Goal: Transaction & Acquisition: Book appointment/travel/reservation

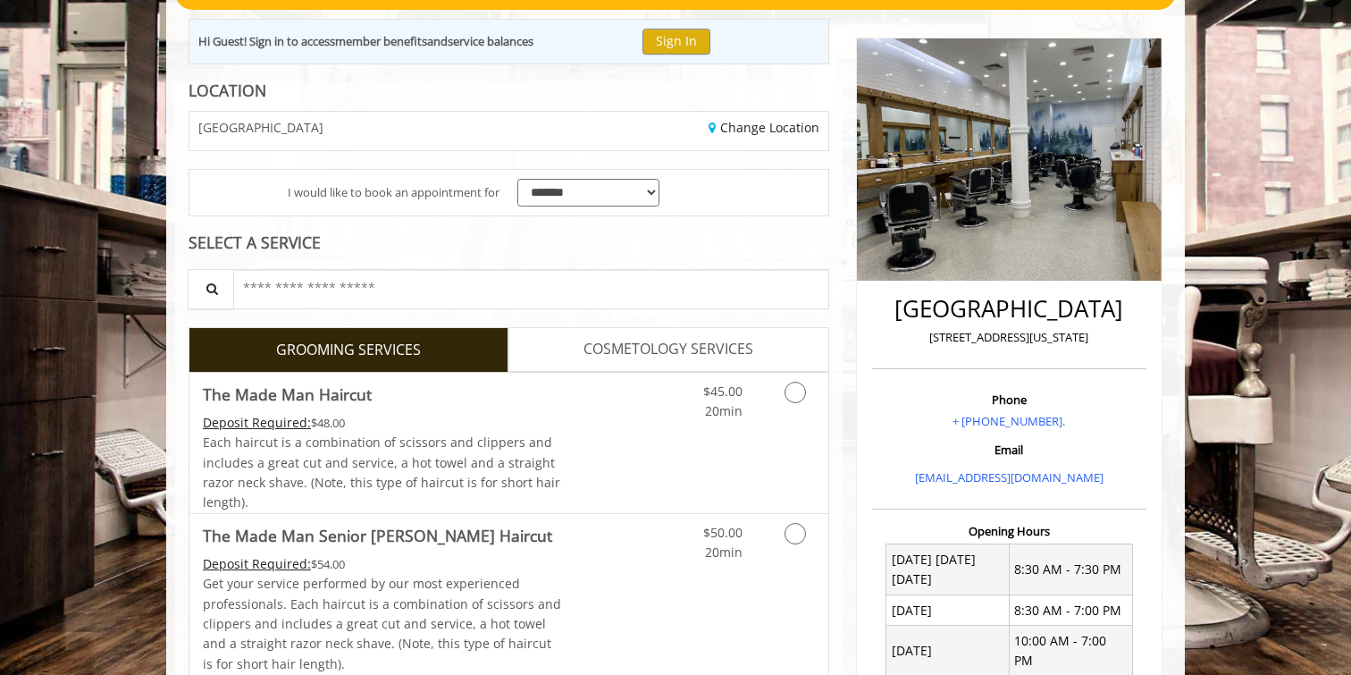
scroll to position [189, 0]
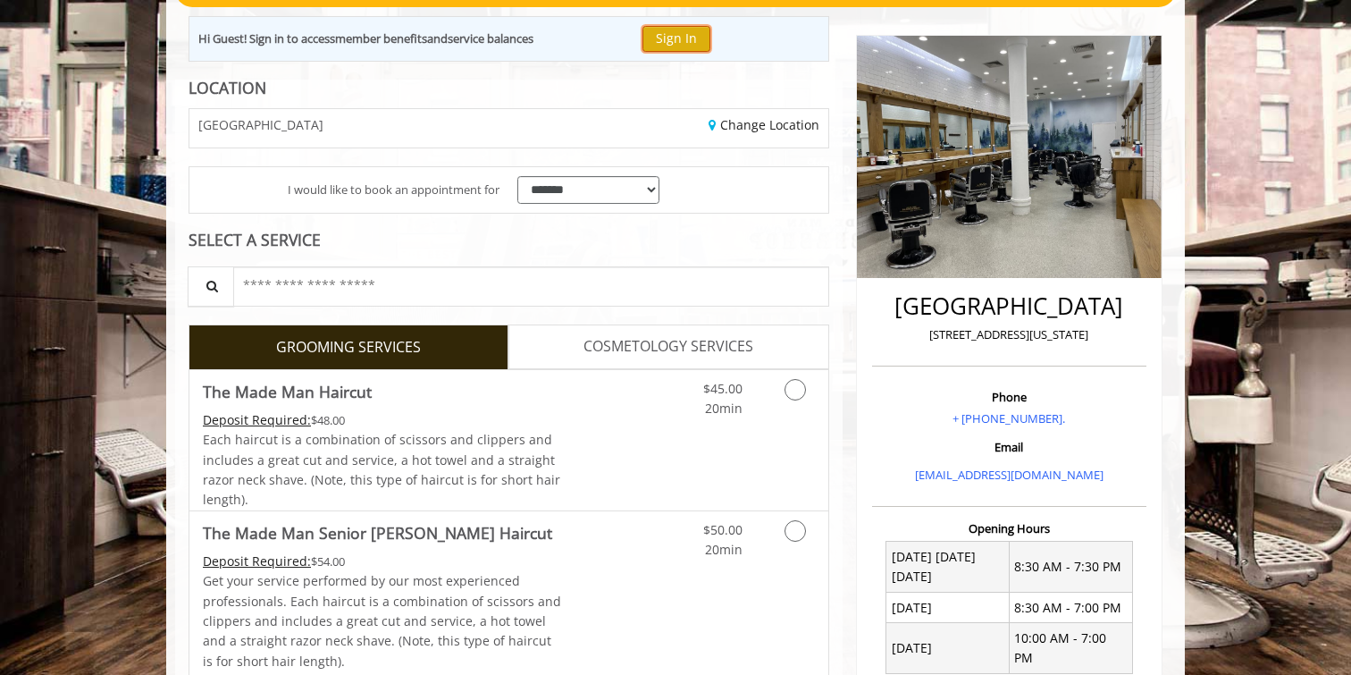
click at [697, 41] on button "Sign In" at bounding box center [677, 39] width 68 height 26
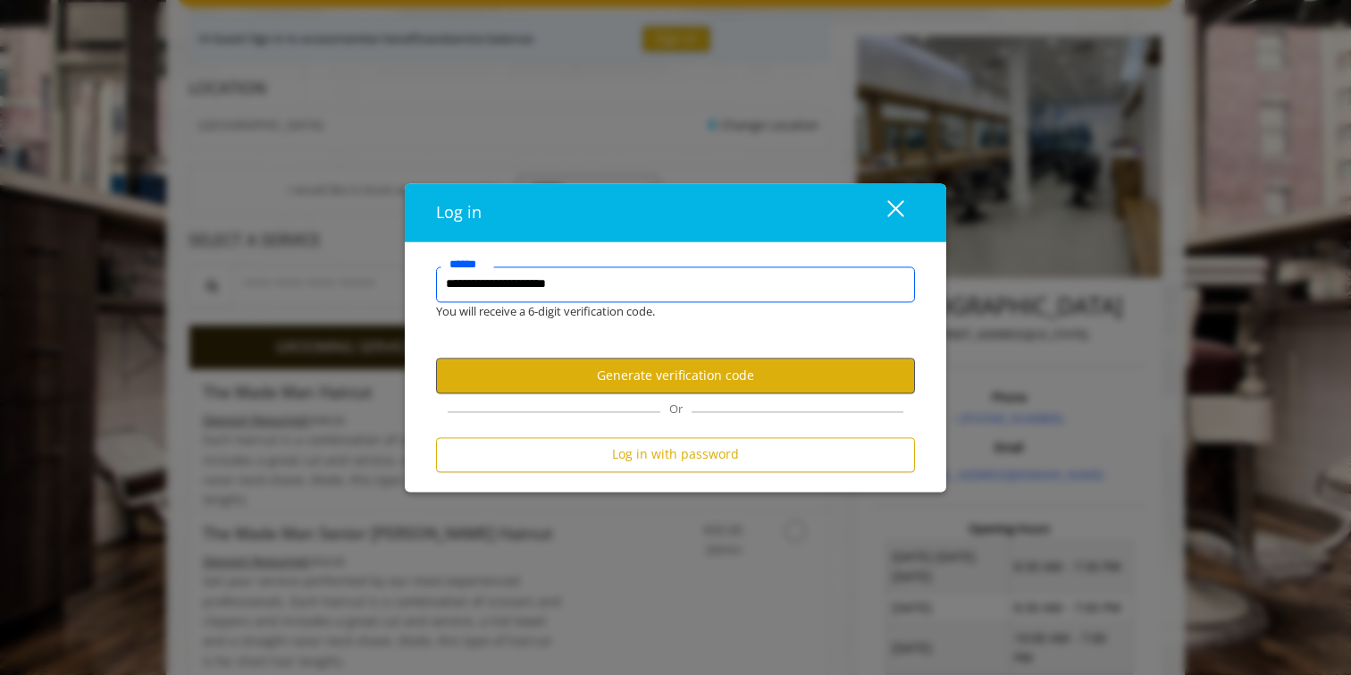
type input "**********"
click at [687, 379] on button "Generate verification code" at bounding box center [675, 375] width 479 height 35
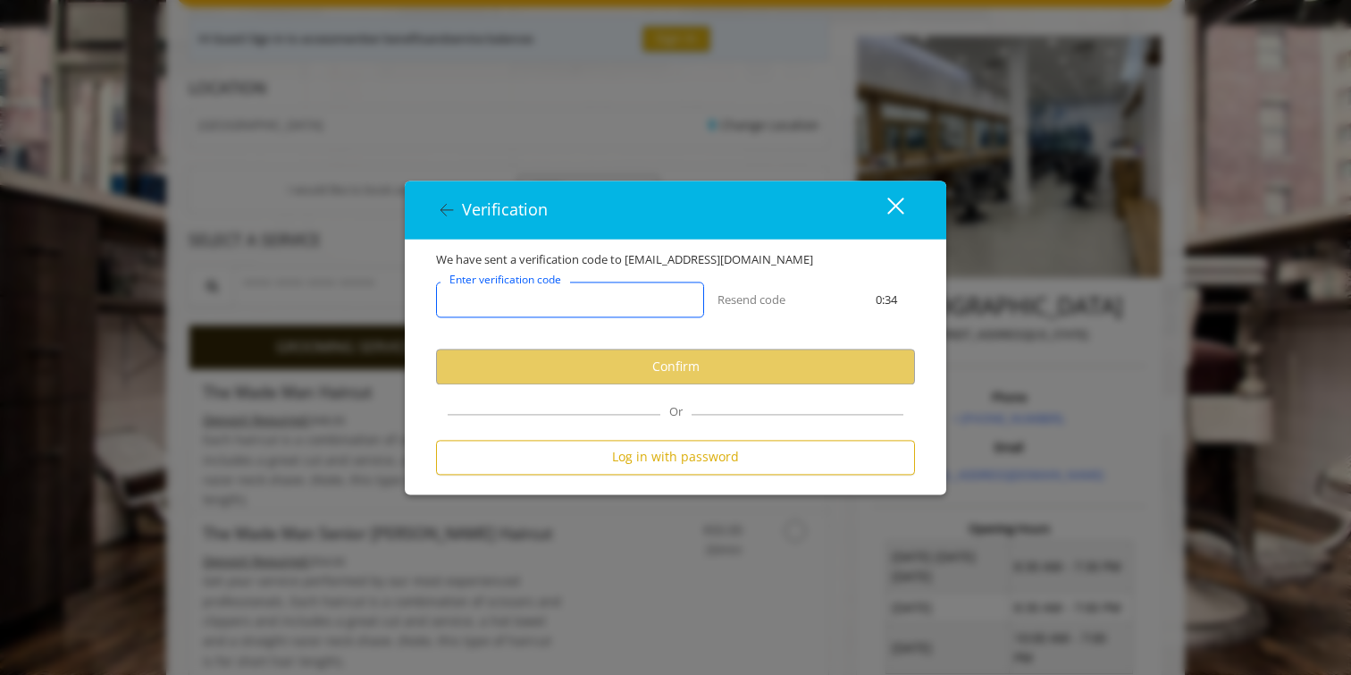
click at [598, 294] on input "Enter verification code" at bounding box center [570, 300] width 268 height 36
paste input "******"
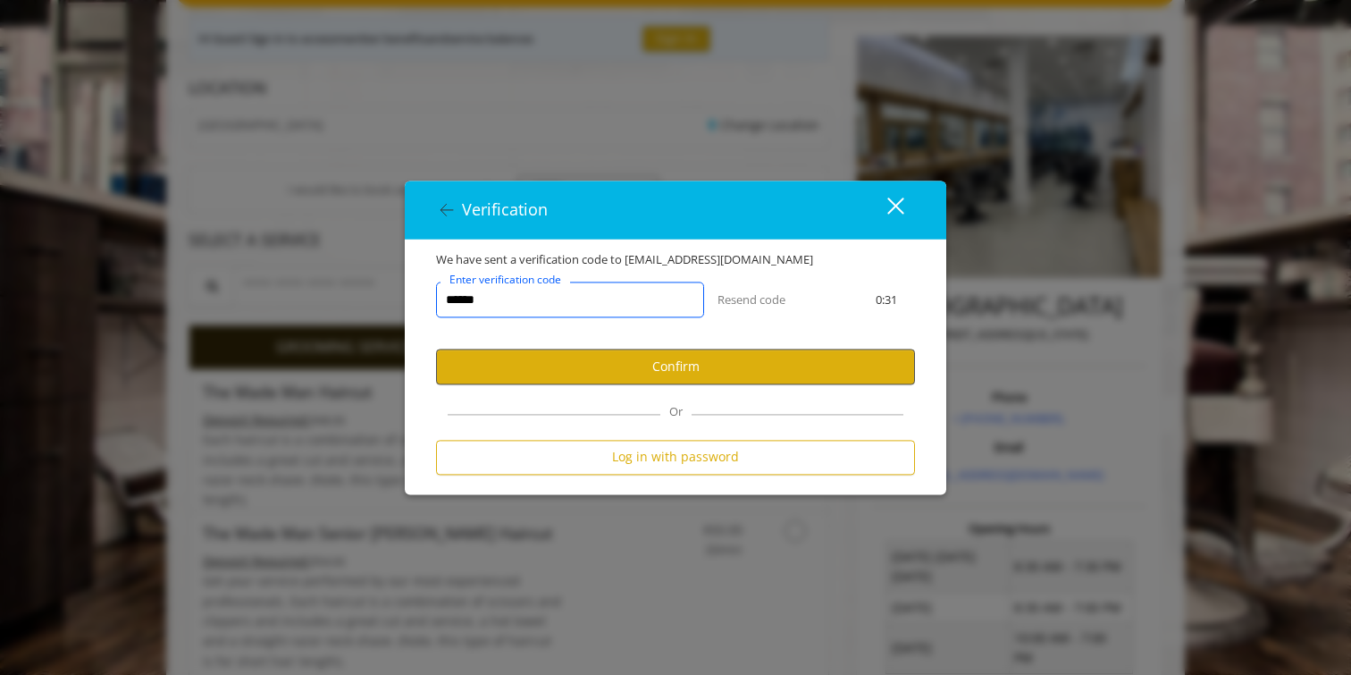
type input "******"
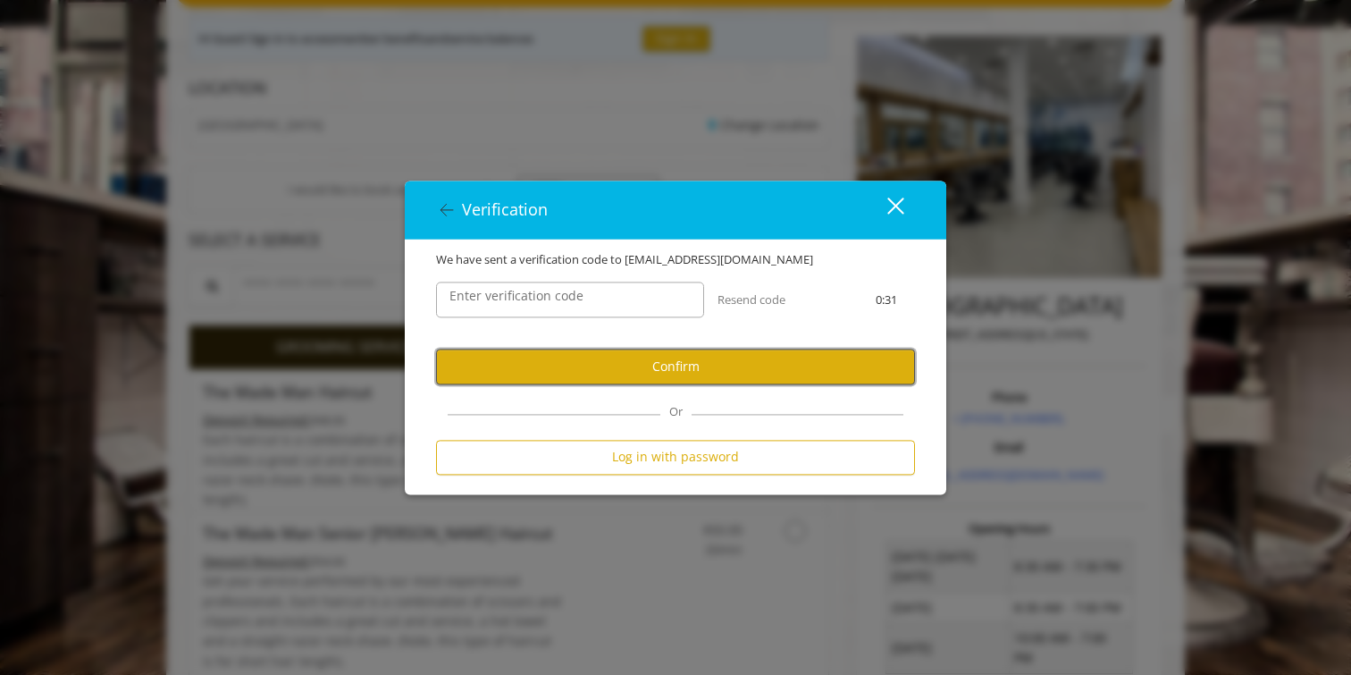
click at [624, 361] on button "Confirm" at bounding box center [675, 366] width 479 height 35
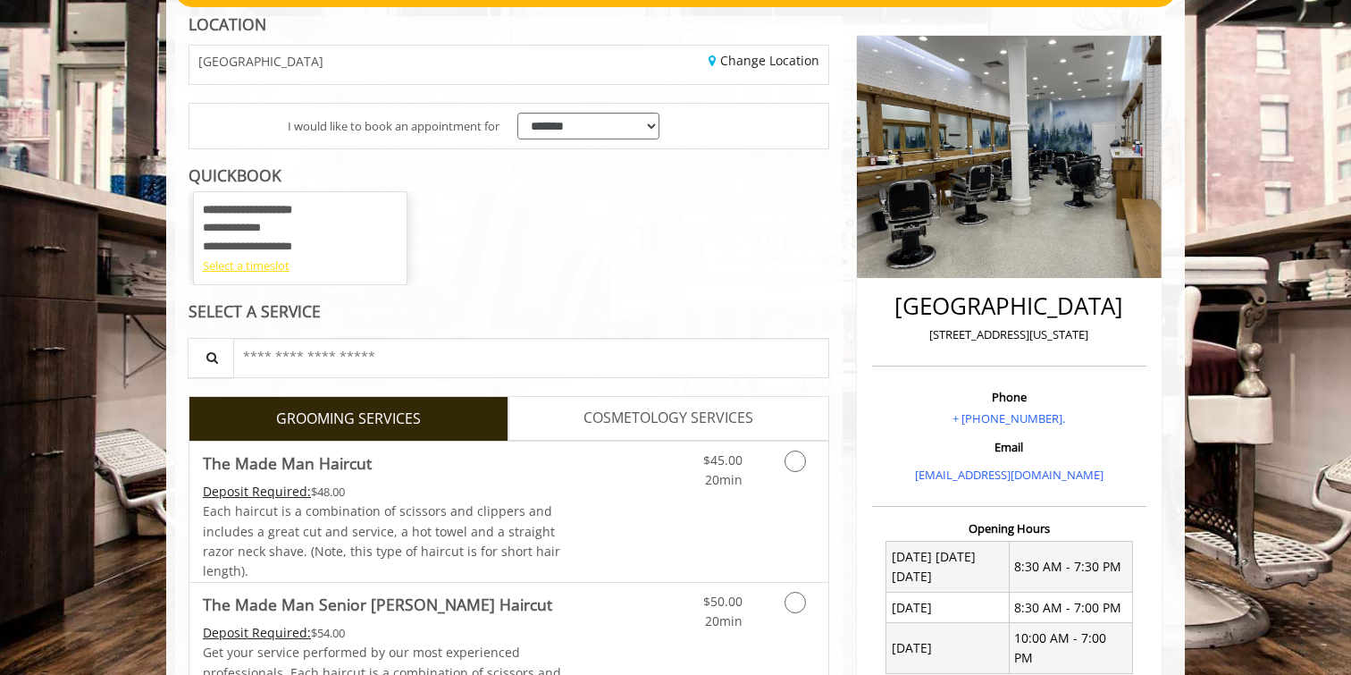
click at [264, 269] on div "Select a timeslot" at bounding box center [300, 265] width 195 height 19
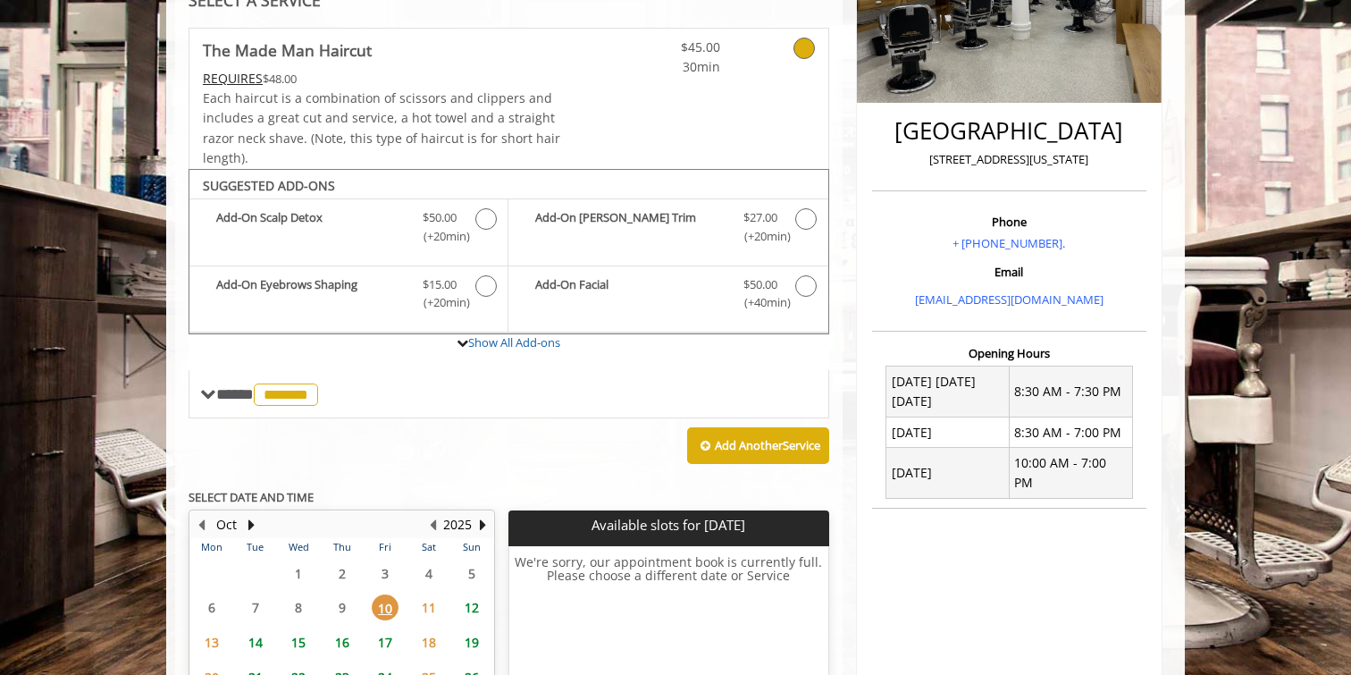
scroll to position [531, 0]
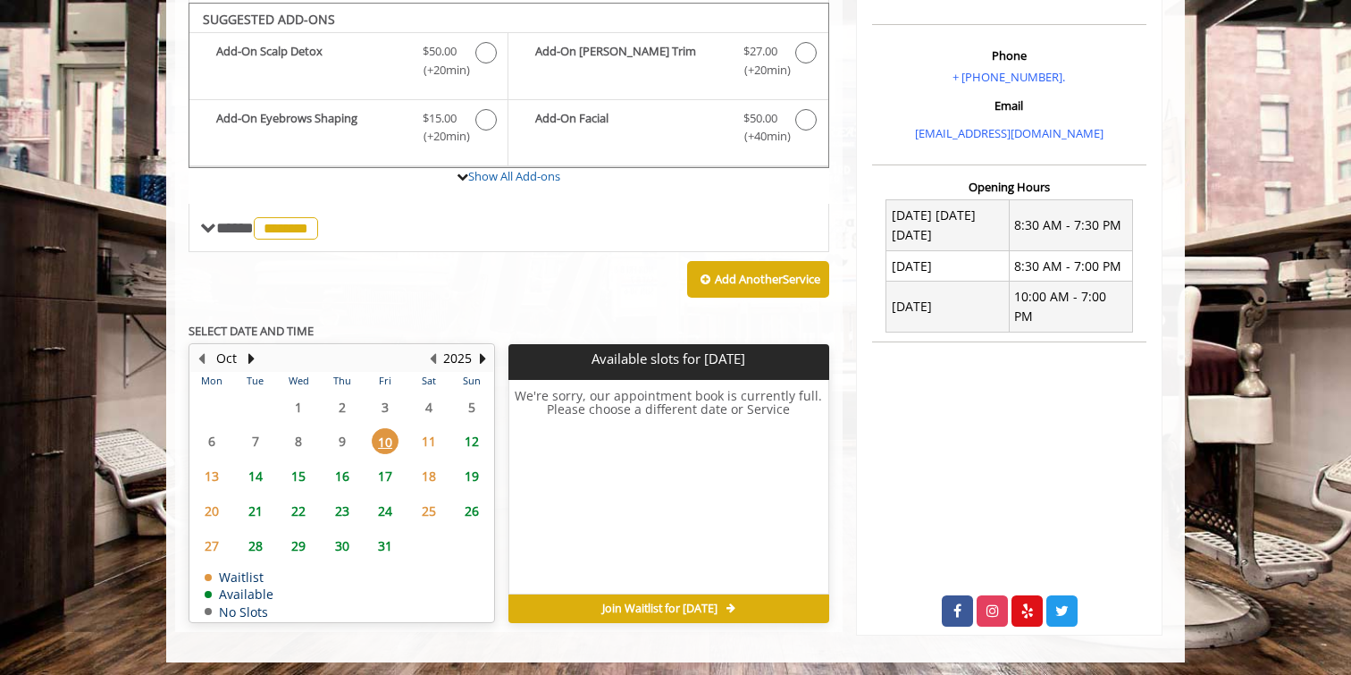
click at [257, 475] on span "14" at bounding box center [255, 476] width 27 height 26
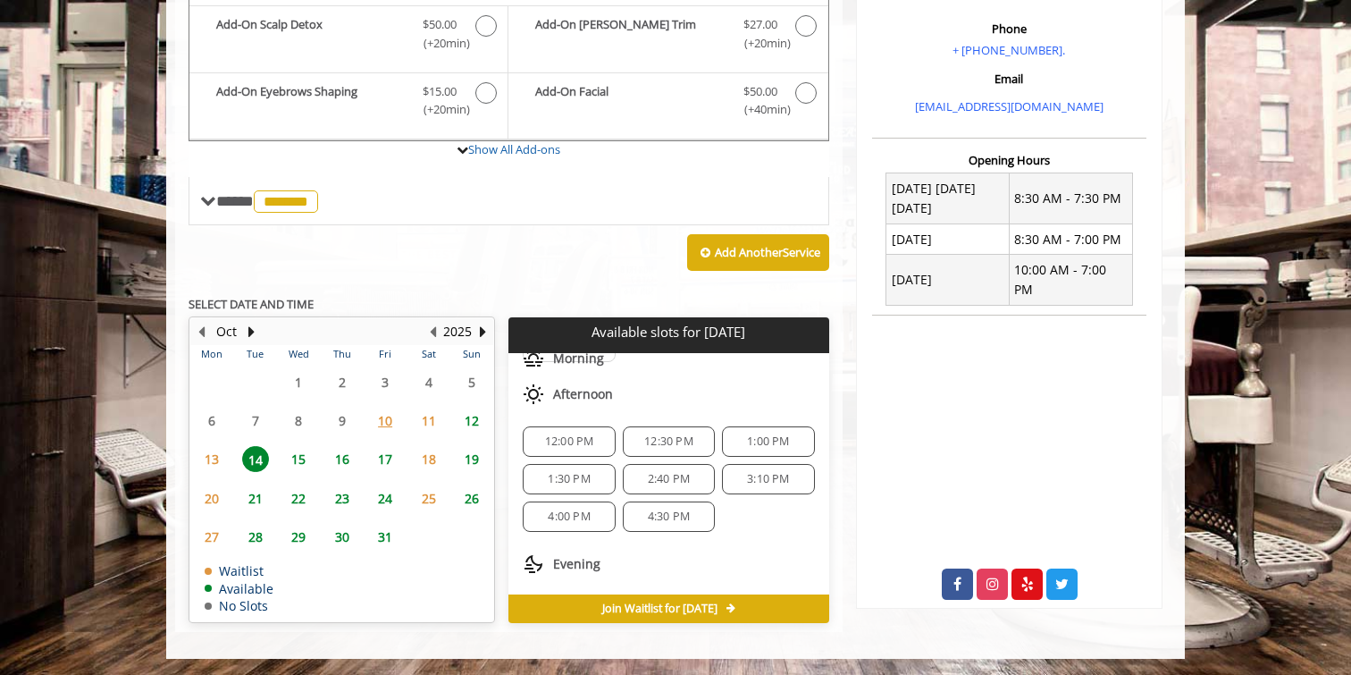
scroll to position [231, 0]
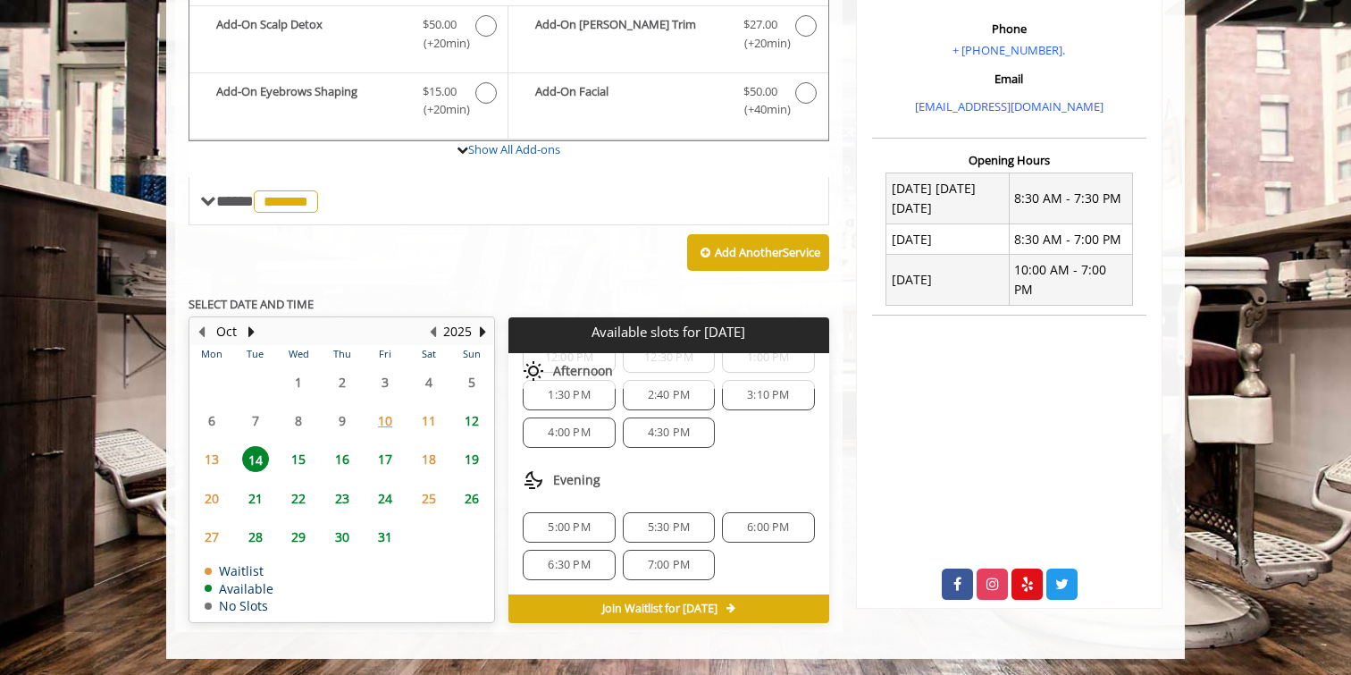
click at [679, 529] on span "5:30 PM" at bounding box center [669, 527] width 42 height 14
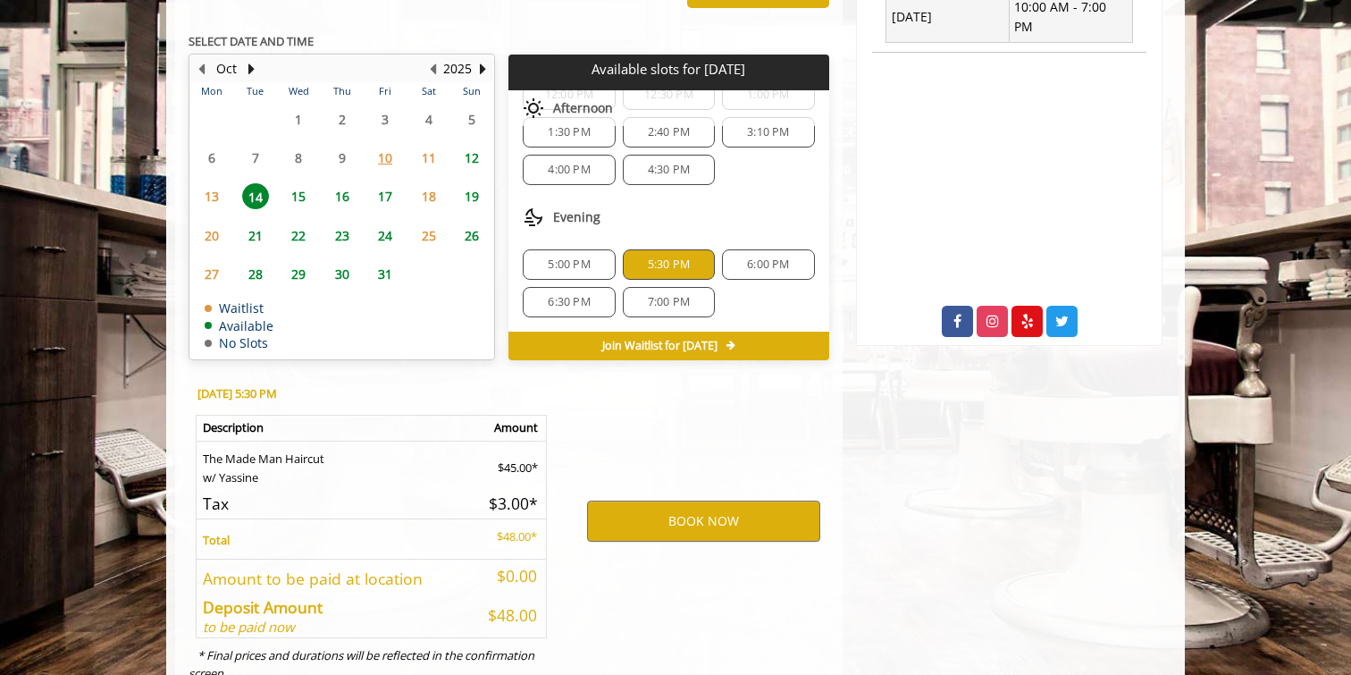
scroll to position [881, 0]
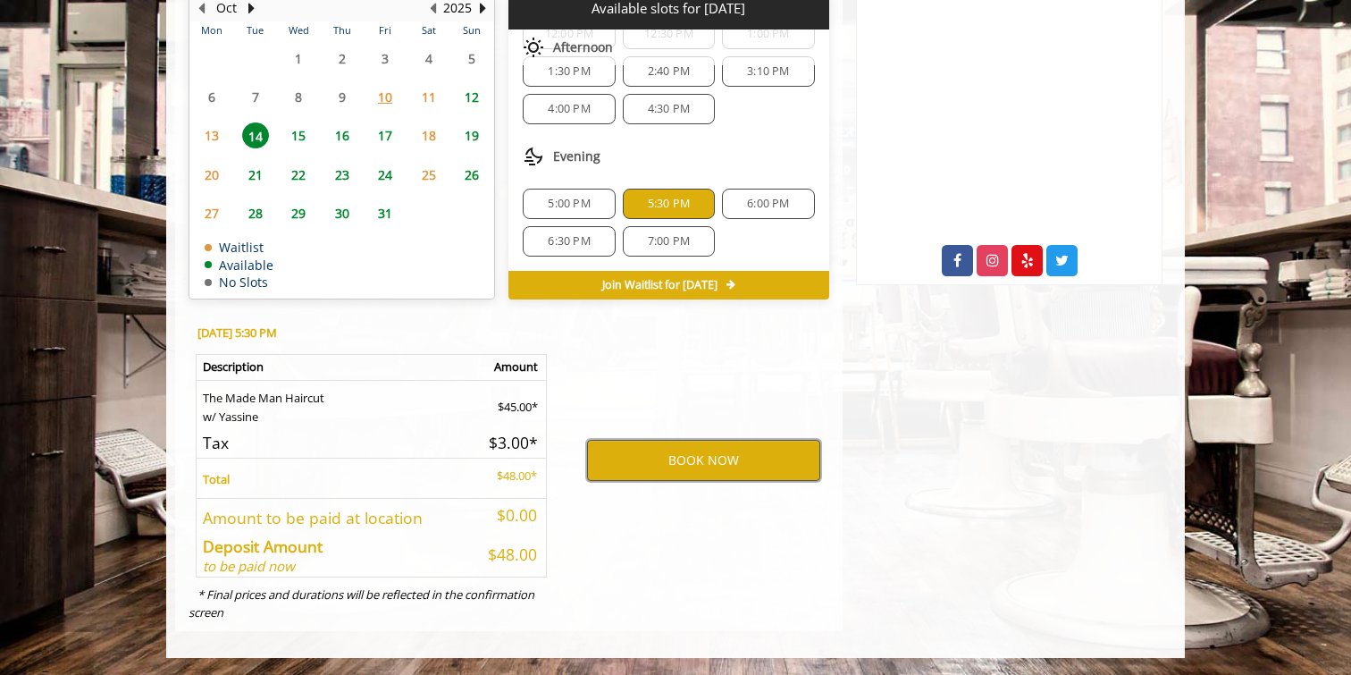
click at [719, 463] on button "BOOK NOW" at bounding box center [703, 460] width 233 height 41
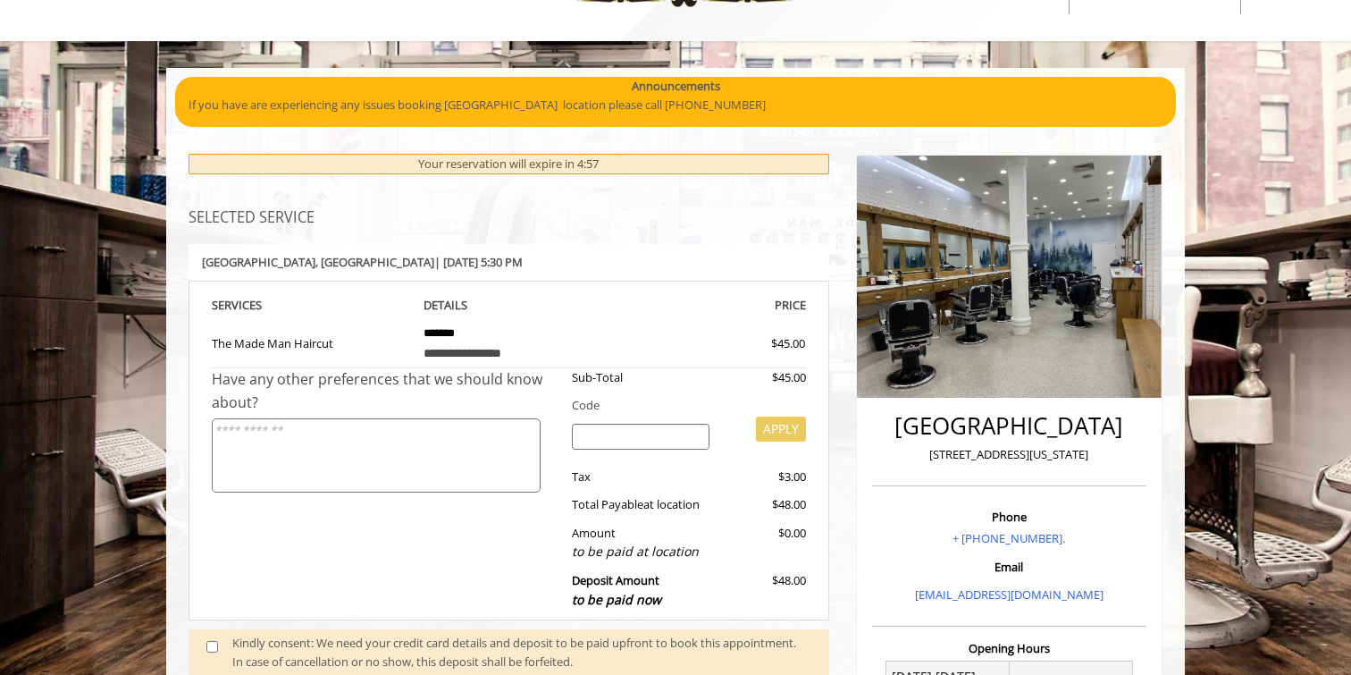
scroll to position [73, 0]
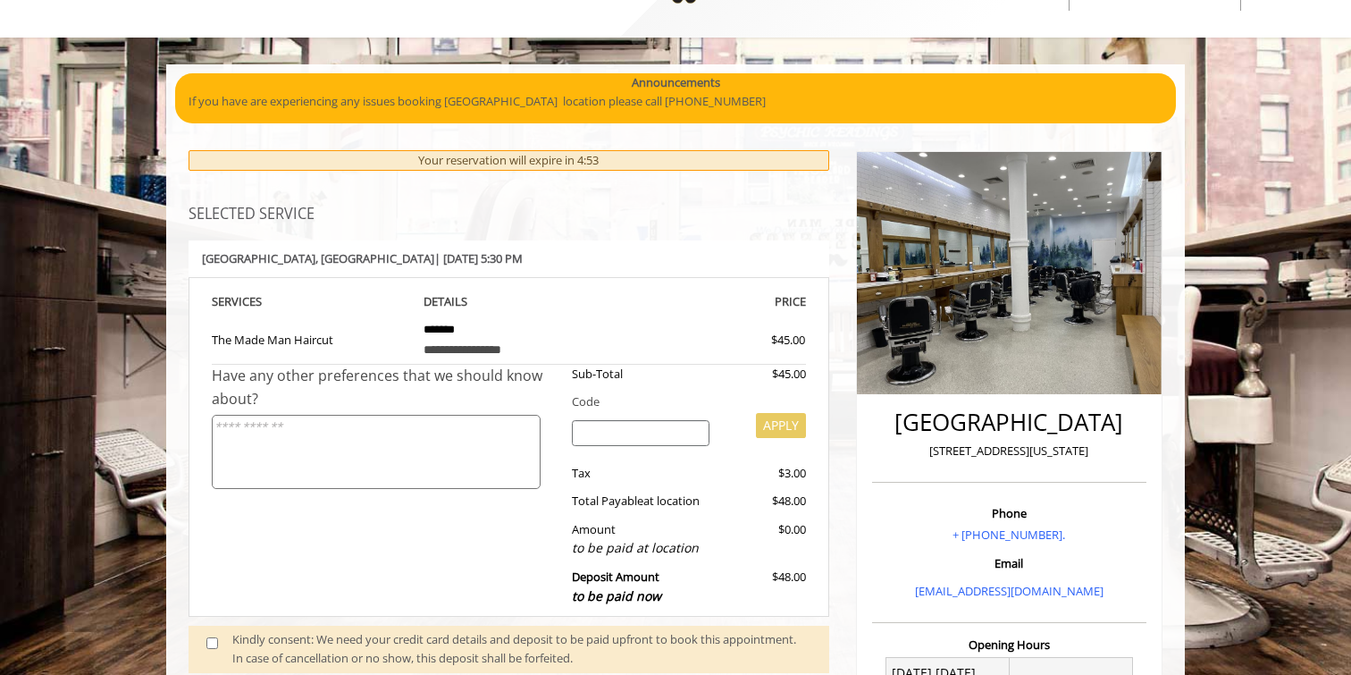
click at [646, 432] on input "search" at bounding box center [641, 433] width 139 height 27
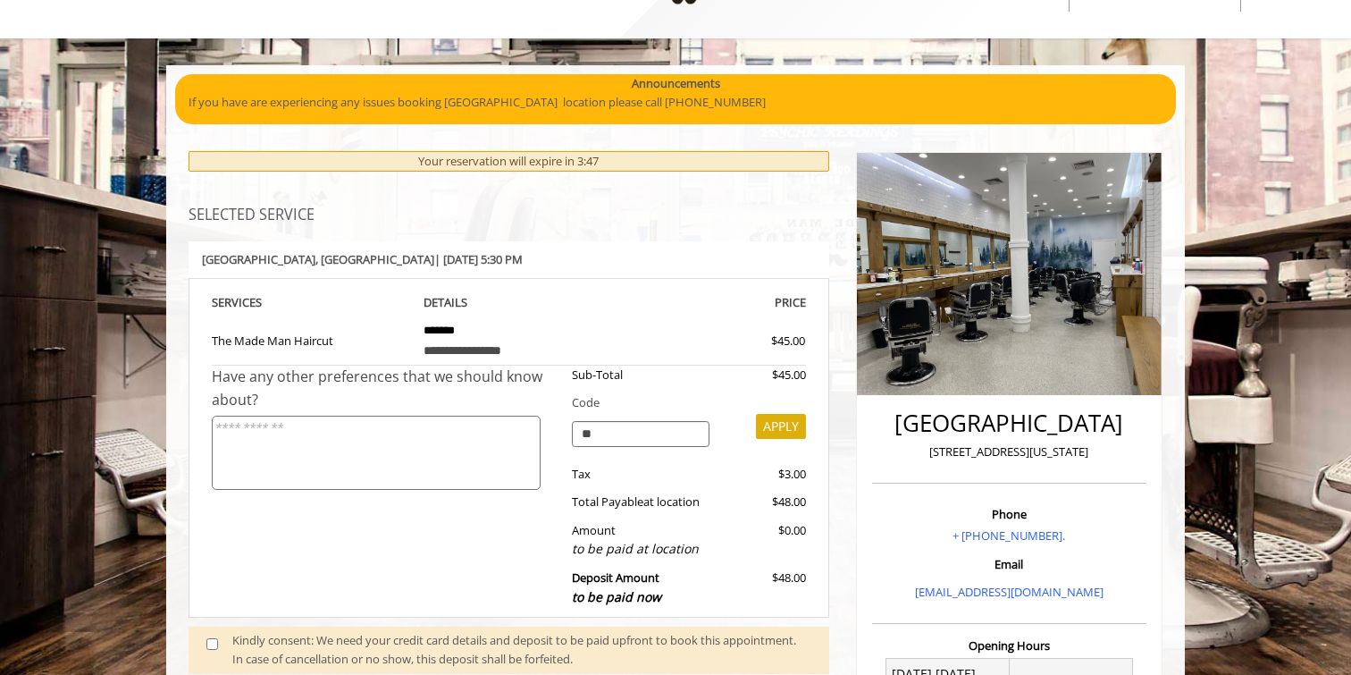
type input "*"
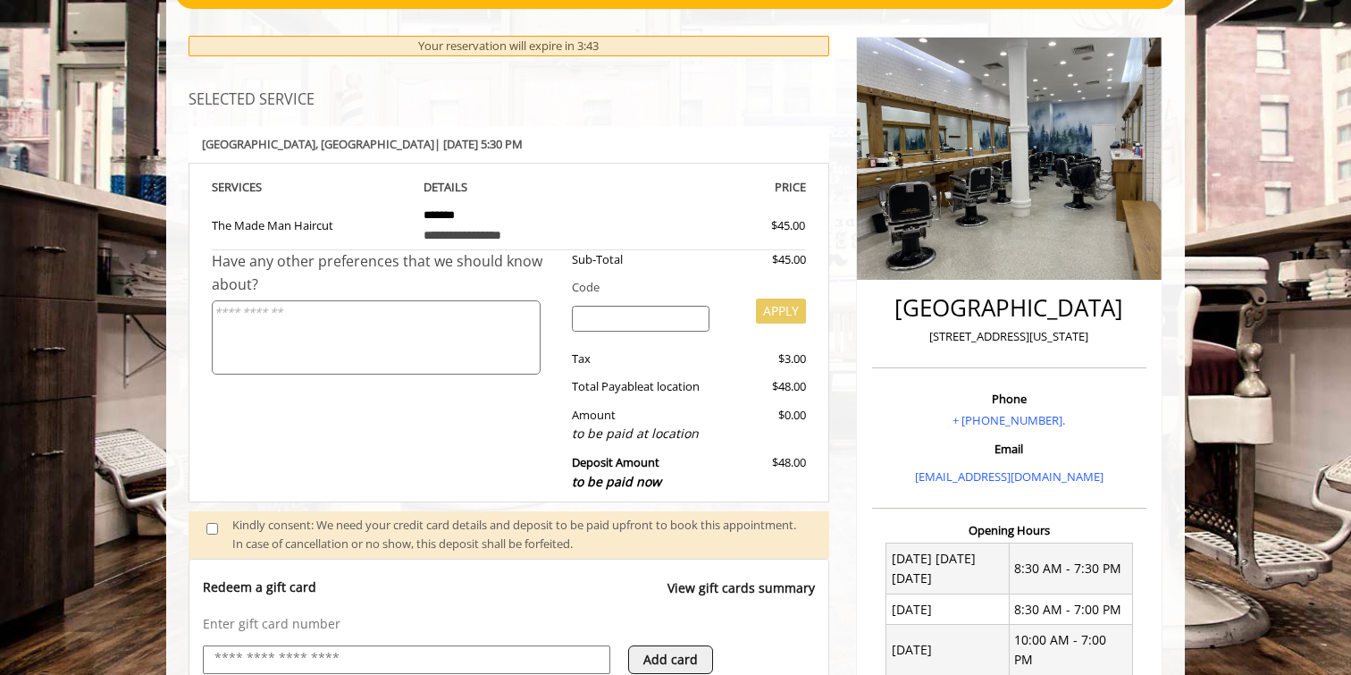
scroll to position [484, 0]
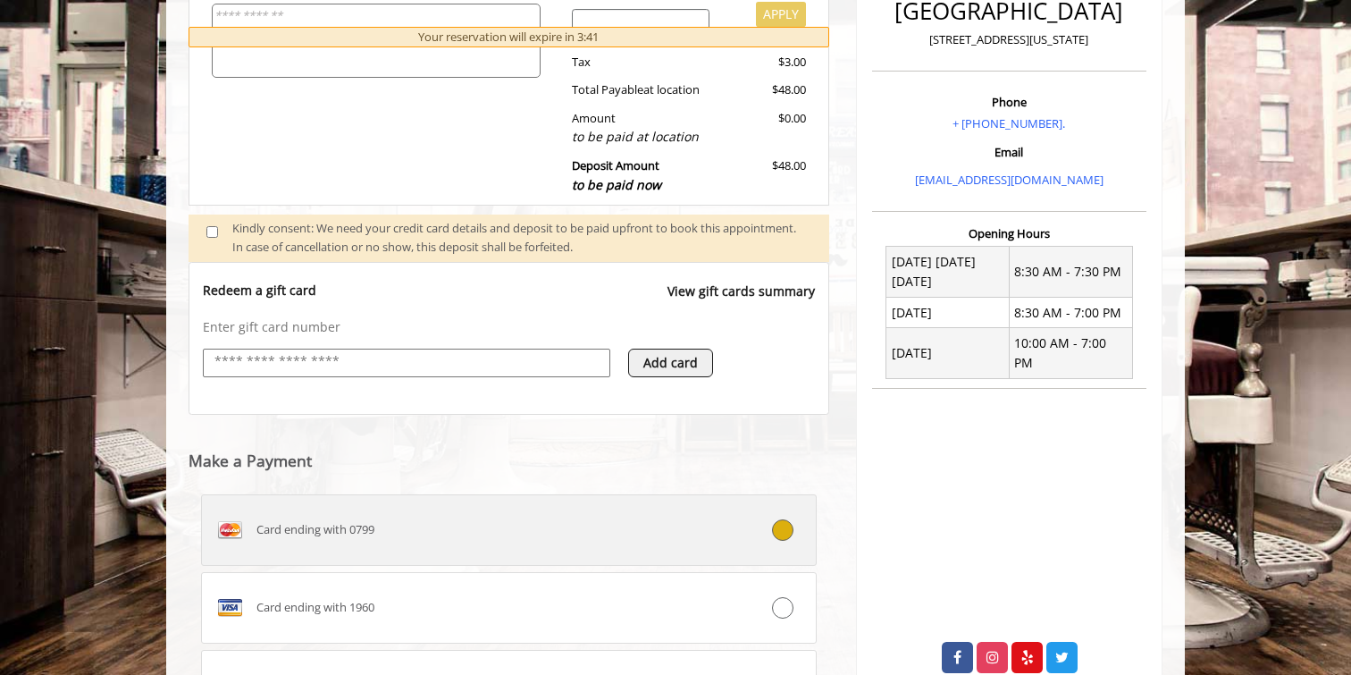
click at [626, 555] on label "Card ending with 0799" at bounding box center [509, 529] width 616 height 71
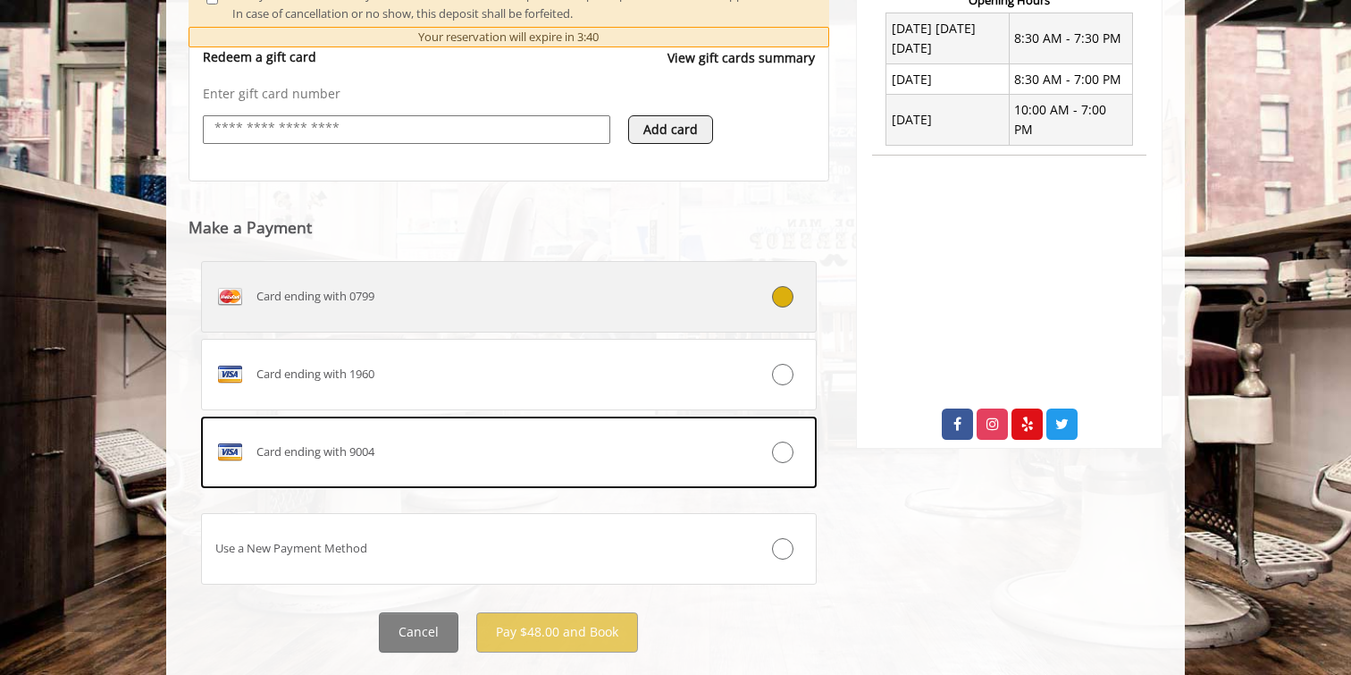
click at [617, 310] on div "Card ending with 0799" at bounding box center [457, 296] width 511 height 29
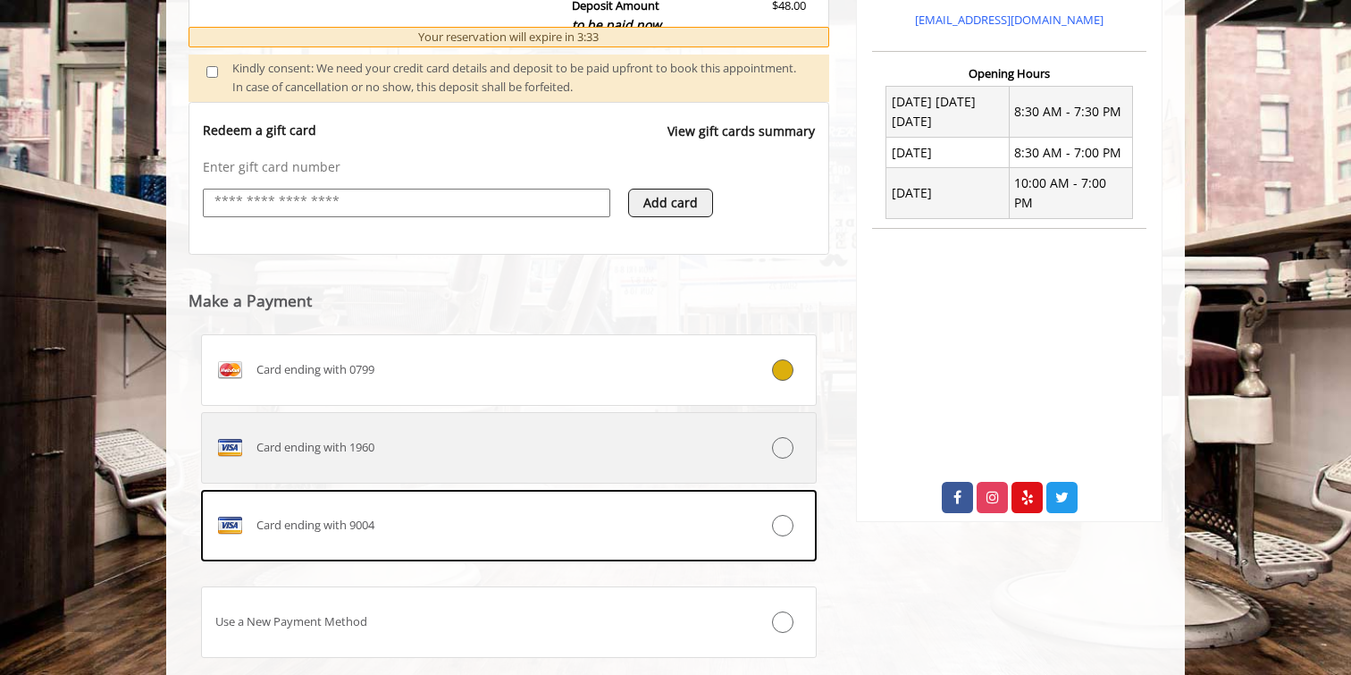
scroll to position [758, 0]
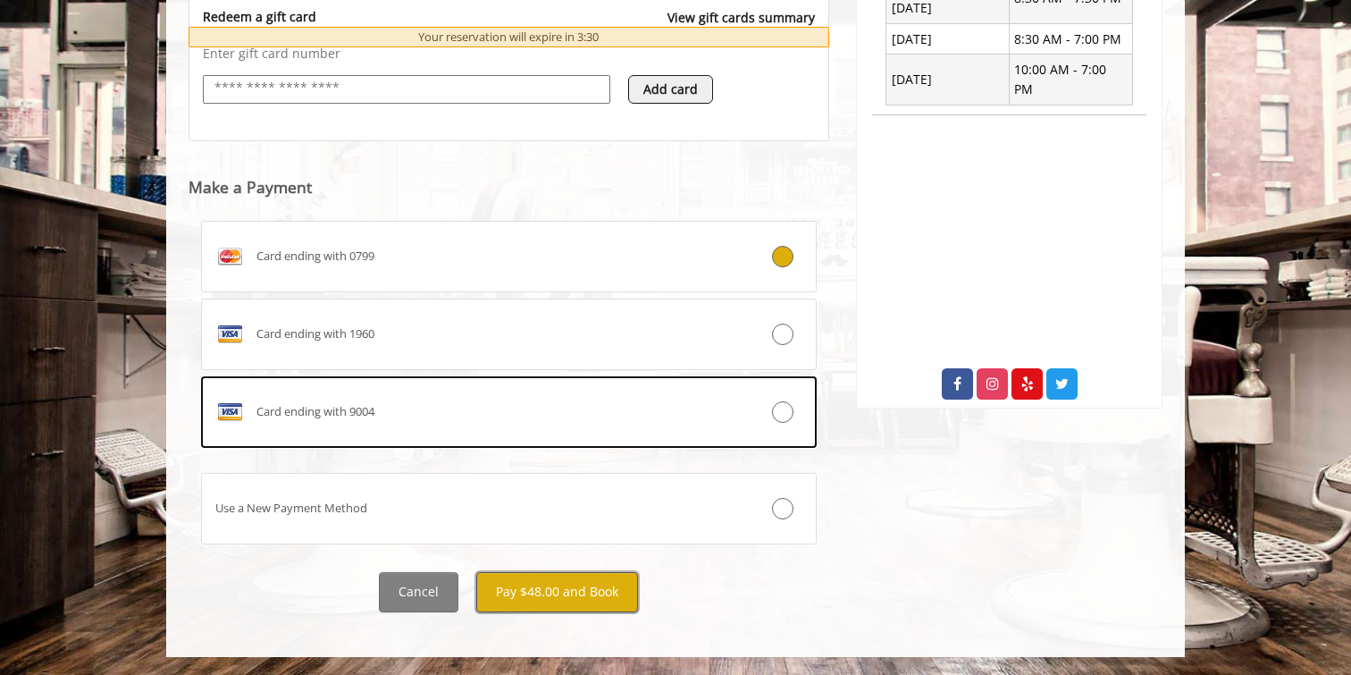
click at [591, 589] on button "Pay $48.00 and Book" at bounding box center [557, 592] width 162 height 40
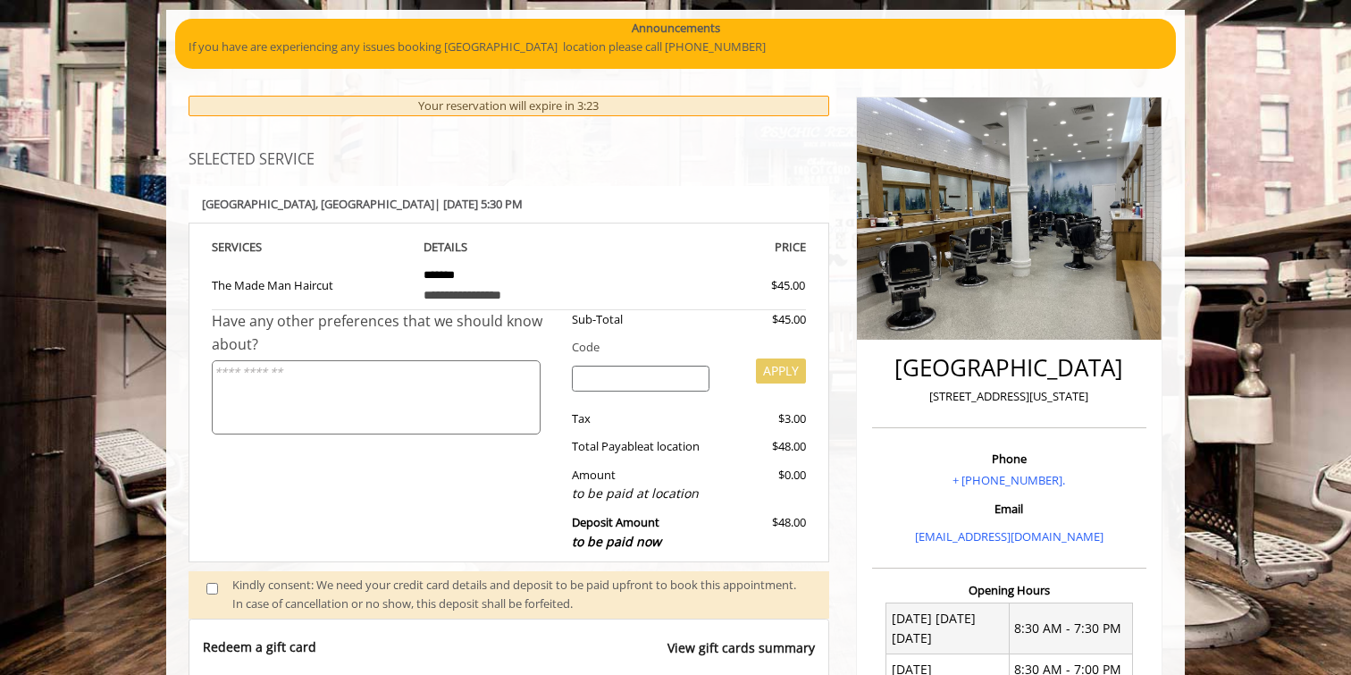
scroll to position [130, 0]
